Goal: Transaction & Acquisition: Book appointment/travel/reservation

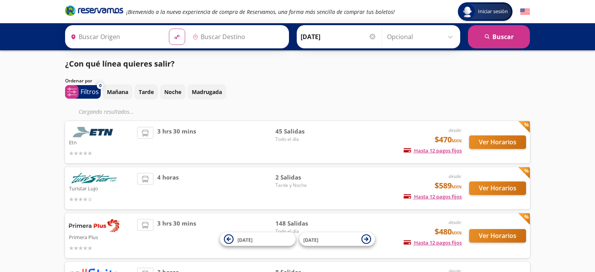
type input "[GEOGRAPHIC_DATA], [GEOGRAPHIC_DATA]"
type input "[PERSON_NAME] de Querétaro, [GEOGRAPHIC_DATA]"
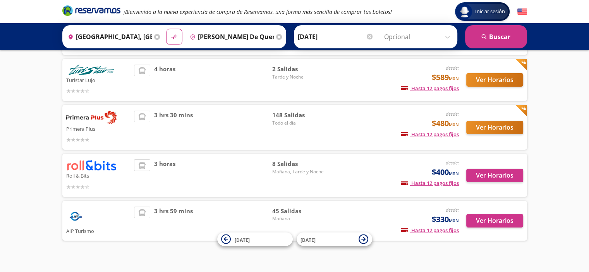
scroll to position [108, 0]
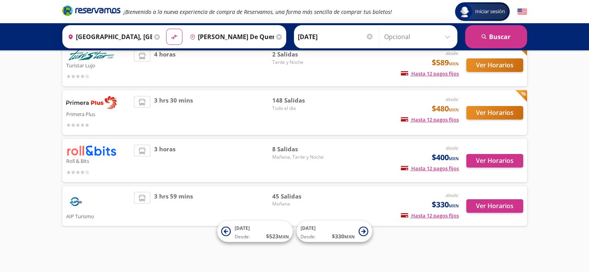
click at [143, 101] on icon at bounding box center [142, 102] width 7 height 7
click at [488, 114] on button "Ver Horarios" at bounding box center [495, 113] width 57 height 14
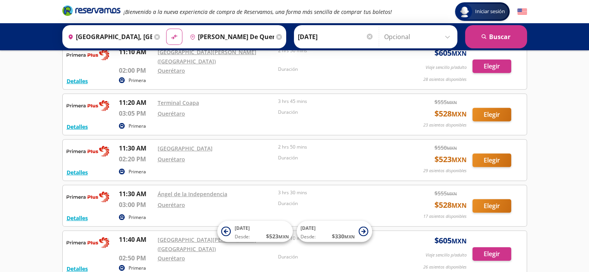
scroll to position [2349, 0]
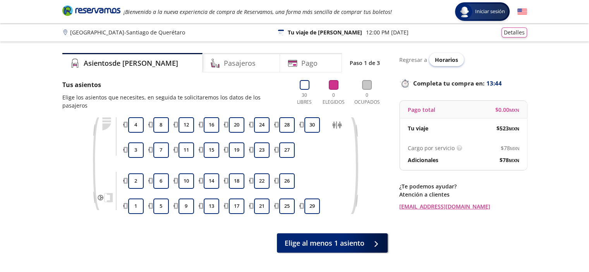
click at [441, 57] on span "Horarios" at bounding box center [446, 59] width 23 height 7
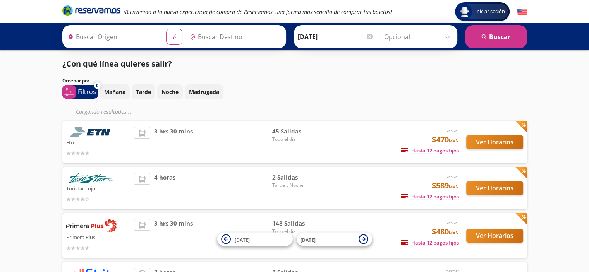
type input "[PERSON_NAME] de Querétaro, [GEOGRAPHIC_DATA]"
type input "[GEOGRAPHIC_DATA], [GEOGRAPHIC_DATA]"
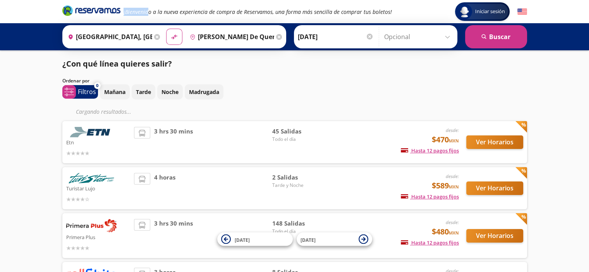
drag, startPoint x: 148, startPoint y: 12, endPoint x: 37, endPoint y: -10, distance: 112.6
click at [37, 0] on html "Iniciar sesión Iniciar sesión ¡Bienvenido a la nueva experiencia de compra de R…" at bounding box center [294, 196] width 589 height 392
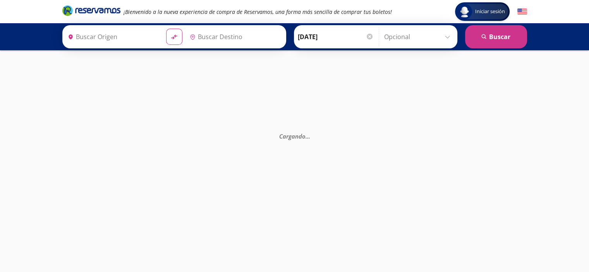
type input "[GEOGRAPHIC_DATA], [GEOGRAPHIC_DATA]"
type input "[PERSON_NAME] de Querétaro, [GEOGRAPHIC_DATA]"
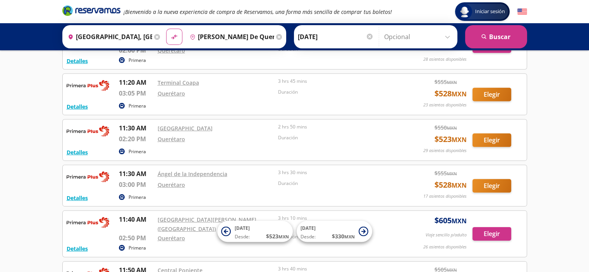
scroll to position [2359, 0]
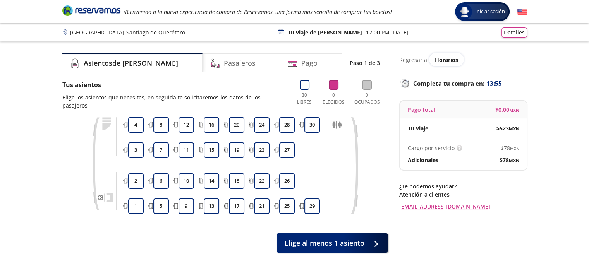
click at [473, 116] on div "Pago total $ 0.00 MXN" at bounding box center [463, 109] width 127 height 17
click at [473, 130] on div "$ 523 MXN" at bounding box center [492, 128] width 56 height 8
click at [449, 149] on p "Cargo por servicio" at bounding box center [431, 148] width 47 height 8
click at [422, 163] on p "Adicionales" at bounding box center [423, 160] width 31 height 8
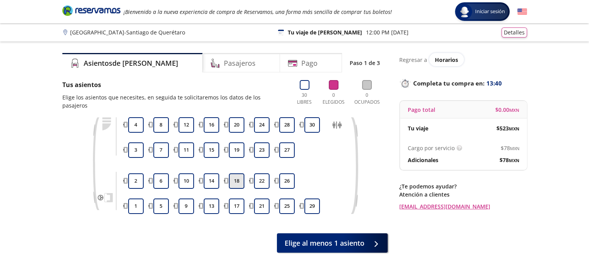
click at [237, 174] on button "18" at bounding box center [237, 182] width 16 height 16
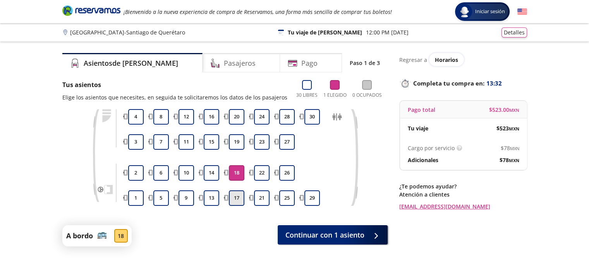
click at [236, 198] on button "17" at bounding box center [237, 199] width 16 height 16
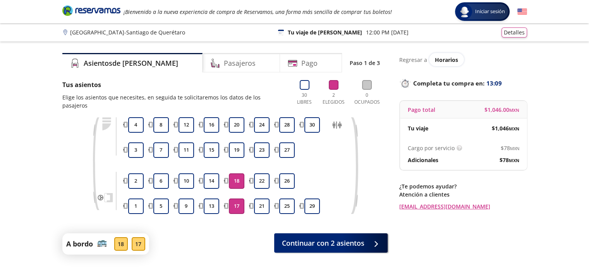
click at [481, 113] on div "Pago total $ 1,046.00 MXN" at bounding box center [463, 109] width 127 height 17
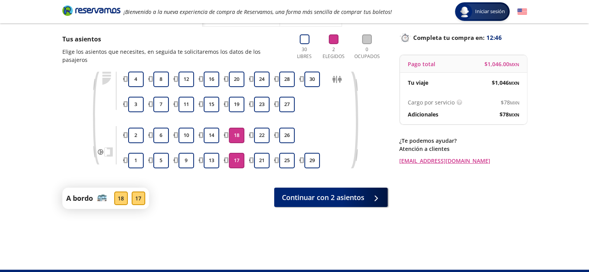
scroll to position [62, 0]
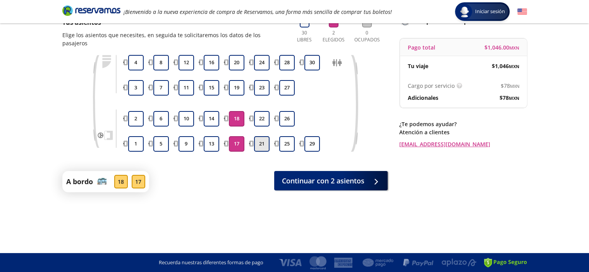
click at [265, 136] on button "21" at bounding box center [262, 144] width 16 height 16
click at [263, 136] on button "21" at bounding box center [262, 144] width 16 height 16
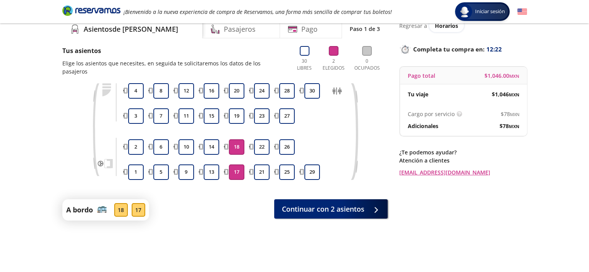
scroll to position [33, 0]
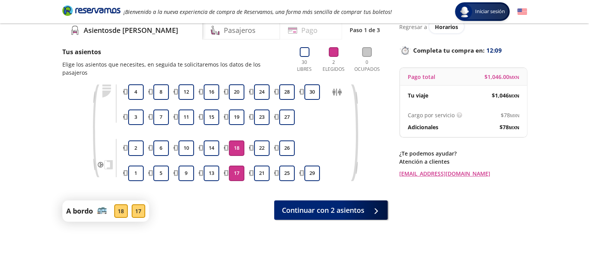
click at [301, 28] on h4 "Pago" at bounding box center [309, 30] width 16 height 10
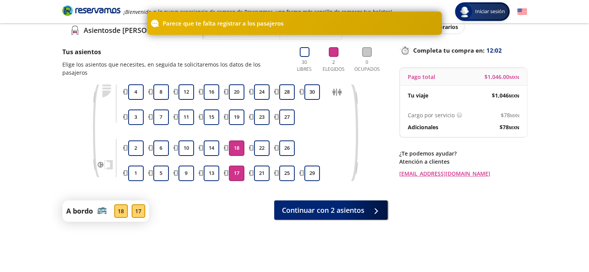
click at [74, 141] on div "1 2 3 4 5 6 7 8 9 10 11 12 13 14 15 16 17 18 19 20 21 22 23 24 25 26 27 28 29 30" at bounding box center [225, 138] width 326 height 109
click at [203, 36] on div "Pasajeros" at bounding box center [242, 29] width 78 height 19
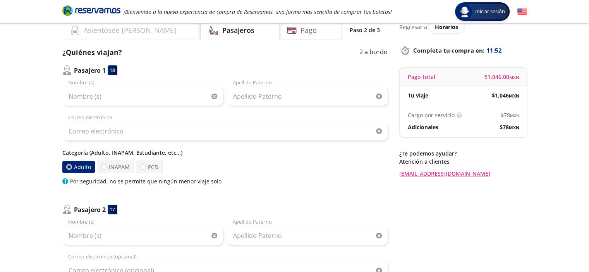
click at [118, 26] on h4 "Asientos de [PERSON_NAME]" at bounding box center [130, 30] width 93 height 10
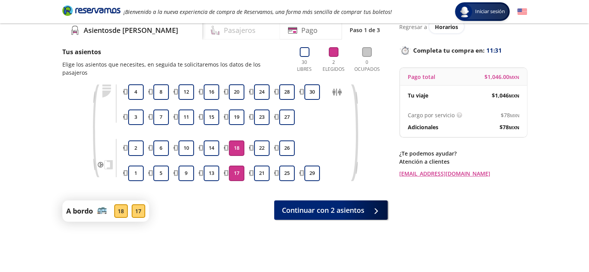
click at [203, 36] on div "Pasajeros" at bounding box center [242, 29] width 78 height 19
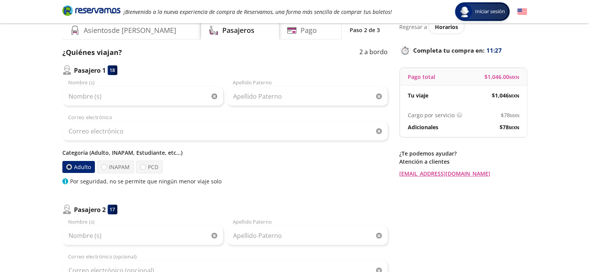
click at [116, 173] on div "Categoría (Adulto, INAPAM, Estudiante, etc...) Adulto INAPAM PCD Por seguridad,…" at bounding box center [225, 167] width 326 height 37
click at [117, 163] on label "INAPAM" at bounding box center [115, 167] width 37 height 13
click at [107, 165] on input "INAPAM" at bounding box center [104, 167] width 5 height 5
radio input "true"
radio input "false"
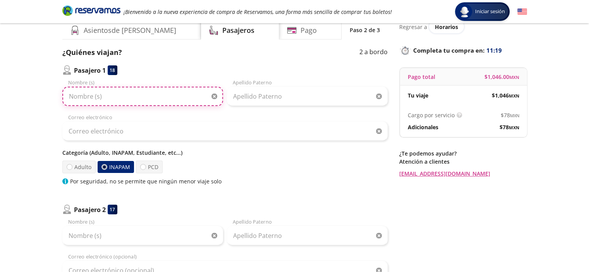
click at [143, 97] on input "Nombre (s)" at bounding box center [142, 96] width 161 height 19
type input "[DEMOGRAPHIC_DATA]"
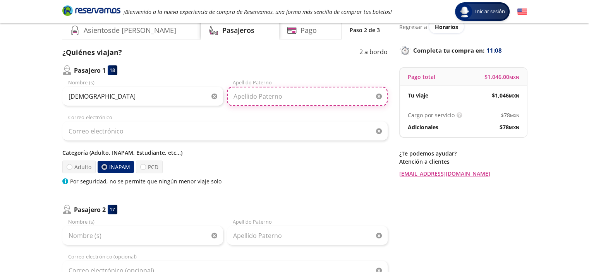
click at [278, 97] on input "Apellido Paterno" at bounding box center [307, 96] width 161 height 19
type input "s"
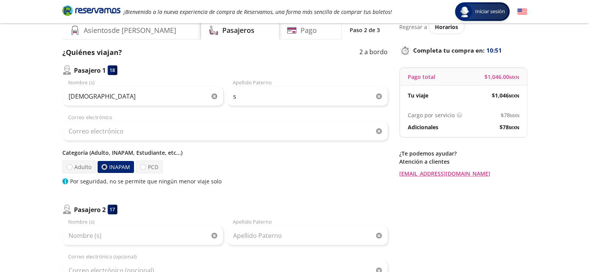
click at [289, 190] on div "Pasajero 1 18 [DEMOGRAPHIC_DATA] Nombre (s) s Apellido [PERSON_NAME] Correo ele…" at bounding box center [225, 189] width 326 height 248
click at [270, 99] on input "s" at bounding box center [307, 96] width 161 height 19
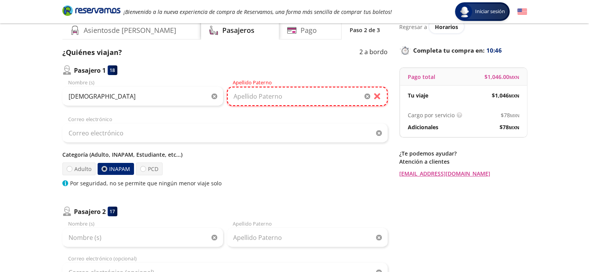
click at [376, 96] on input "Apellido Paterno" at bounding box center [307, 96] width 161 height 19
click at [324, 96] on input "Apellido Paterno" at bounding box center [307, 96] width 161 height 19
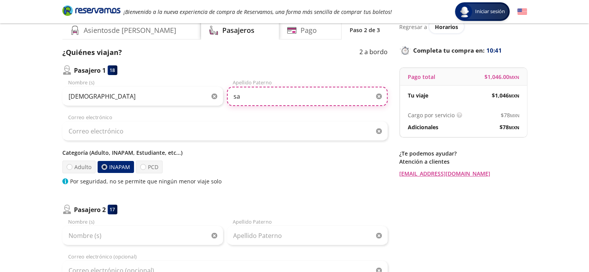
type input "s"
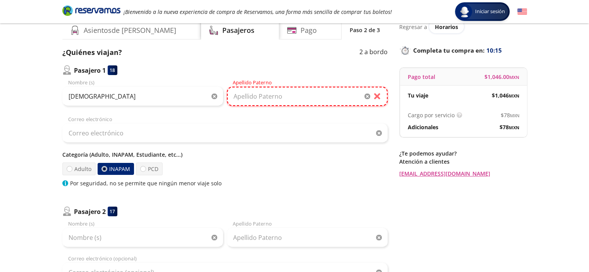
click at [324, 96] on input "Apellido Paterno" at bounding box center [307, 96] width 161 height 19
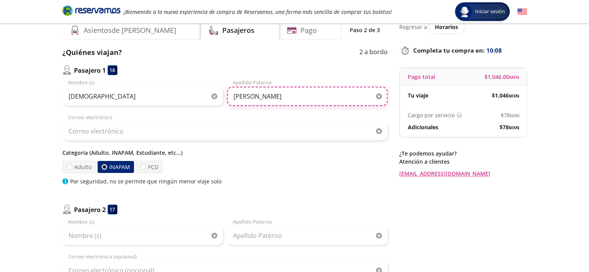
type input "[PERSON_NAME]"
click at [280, 141] on div "[DEMOGRAPHIC_DATA] Nombre (s) [PERSON_NAME] Apellido [PERSON_NAME] Correo elect…" at bounding box center [225, 132] width 326 height 107
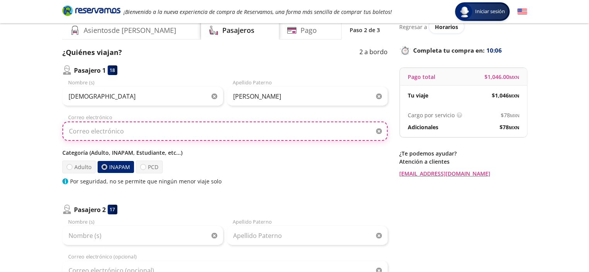
click at [276, 138] on input "Correo electrónico" at bounding box center [225, 131] width 326 height 19
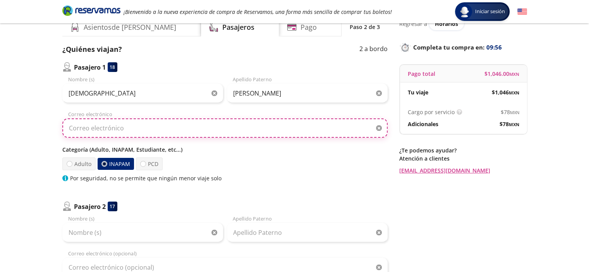
scroll to position [38, 0]
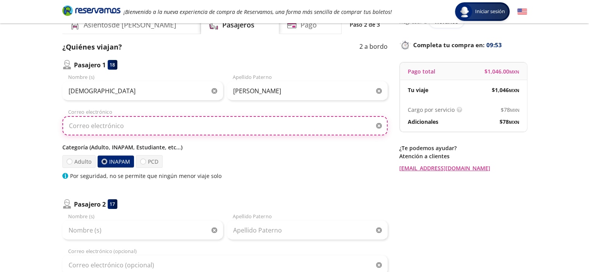
click at [305, 125] on input "Correo electrónico" at bounding box center [225, 125] width 326 height 19
type input "[EMAIL_ADDRESS][DOMAIN_NAME]"
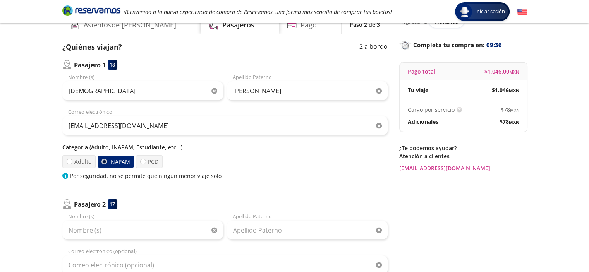
click at [360, 163] on div "Adulto INAPAM PCD" at bounding box center [225, 161] width 326 height 13
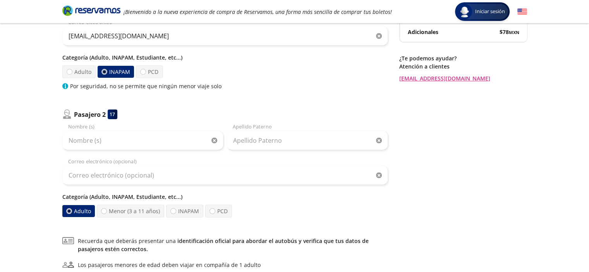
scroll to position [131, 0]
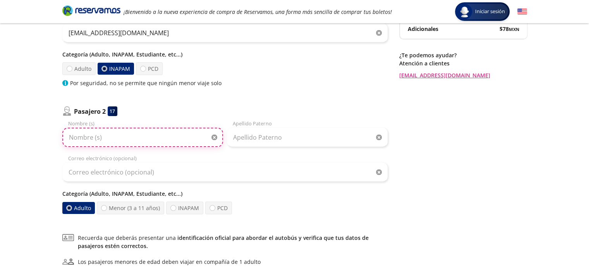
click at [176, 137] on input "Nombre (s)" at bounding box center [142, 137] width 161 height 19
type input "Esperanza"
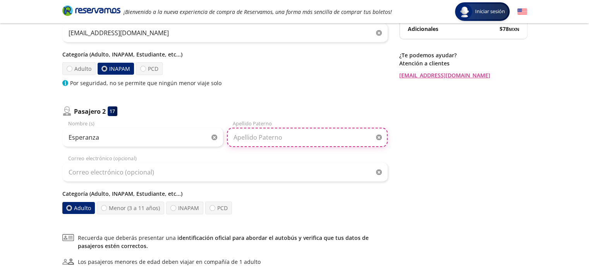
click at [271, 139] on input "Apellido Paterno" at bounding box center [307, 137] width 161 height 19
type input "[PERSON_NAME]"
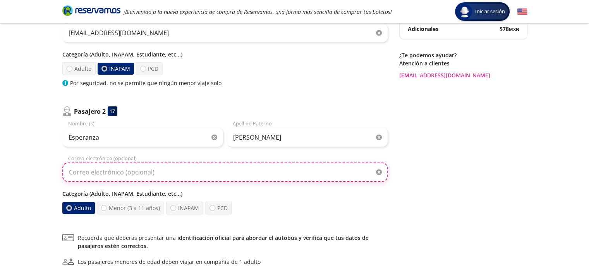
click at [222, 169] on input "Correo electrónico (opcional)" at bounding box center [225, 172] width 326 height 19
type input "[EMAIL_ADDRESS][DOMAIN_NAME]"
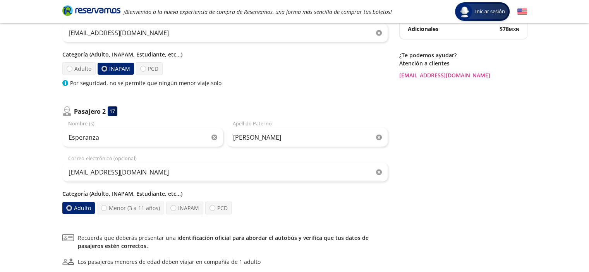
click at [409, 191] on div "Regresar a Horarios Completa tu compra en : 09:06 Pago total $ 1,046.00 MXN Tu …" at bounding box center [464, 113] width 128 height 383
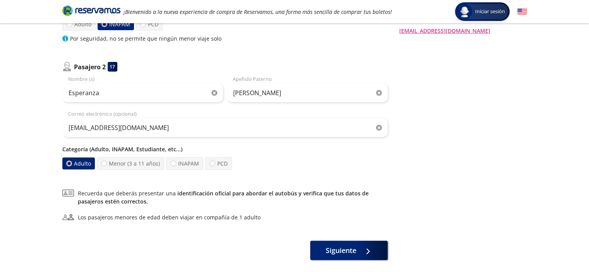
scroll to position [214, 0]
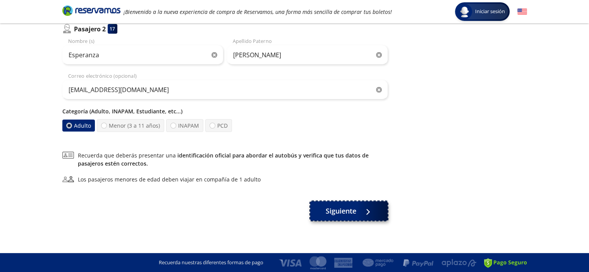
click at [360, 212] on button "Siguiente" at bounding box center [349, 211] width 78 height 19
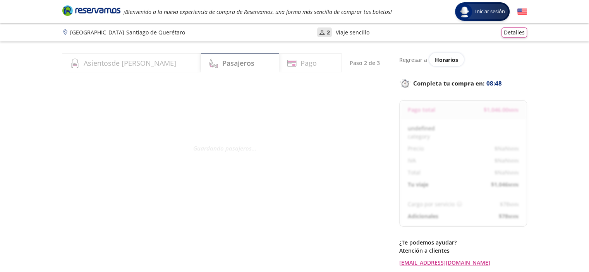
select select "MX"
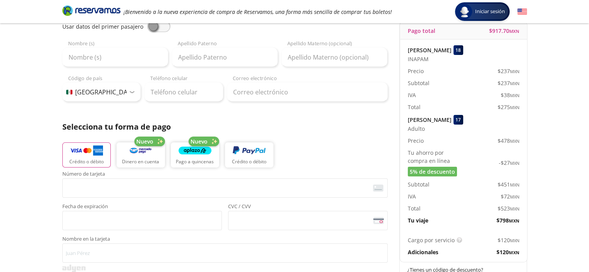
scroll to position [145, 0]
